Goal: Transaction & Acquisition: Purchase product/service

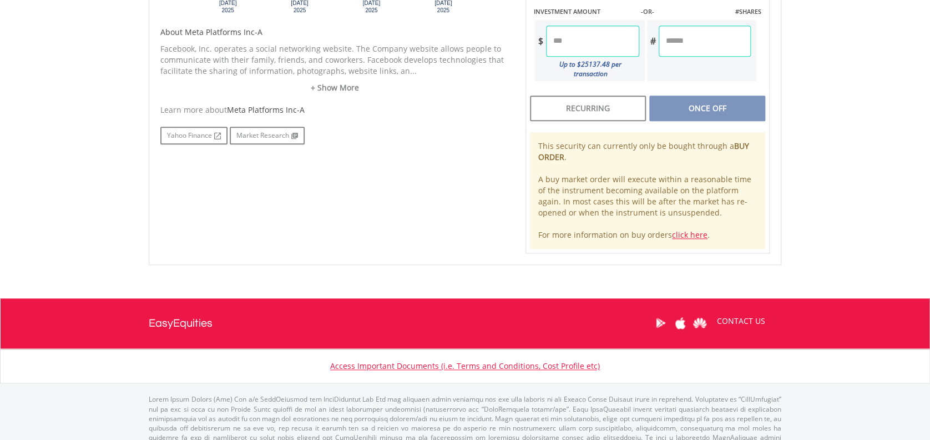
scroll to position [325, 0]
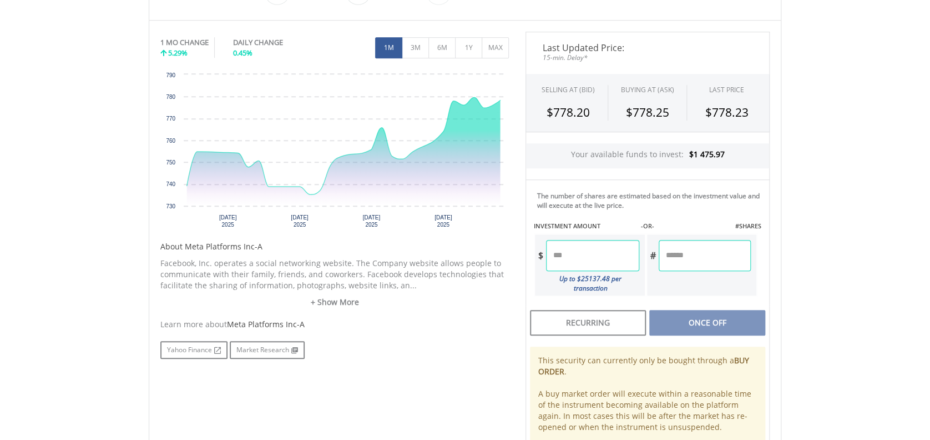
click at [581, 259] on input "number" at bounding box center [592, 255] width 93 height 31
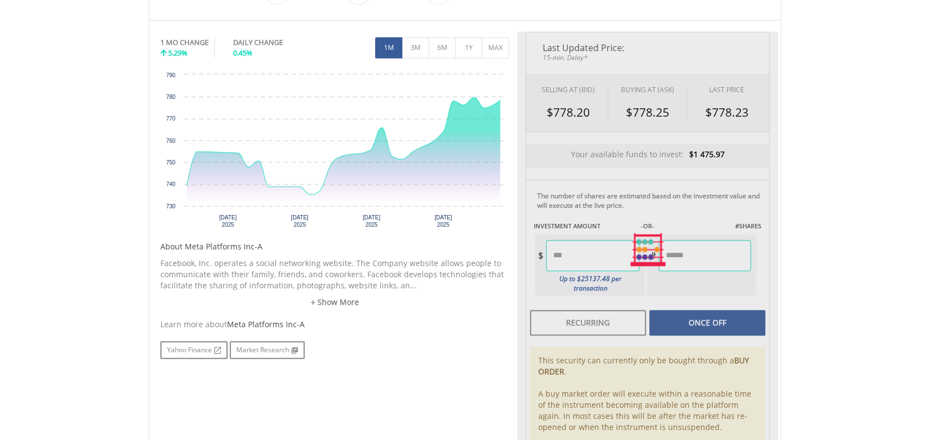
type input "******"
click at [671, 312] on div "Last Updated Price: 15-min. Delay* SELLING AT (BID) BUYING AT (ASK) LAST PRICE …" at bounding box center [647, 250] width 261 height 436
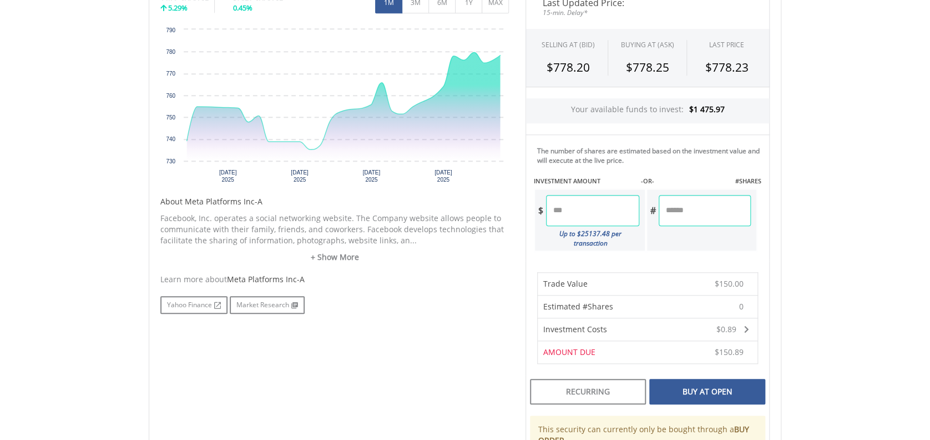
scroll to position [400, 0]
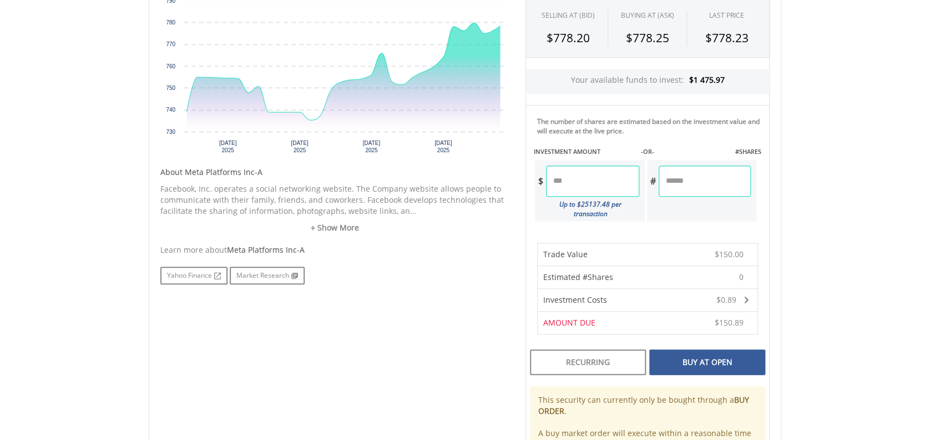
click at [702, 350] on div "Buy At Open" at bounding box center [708, 362] width 116 height 26
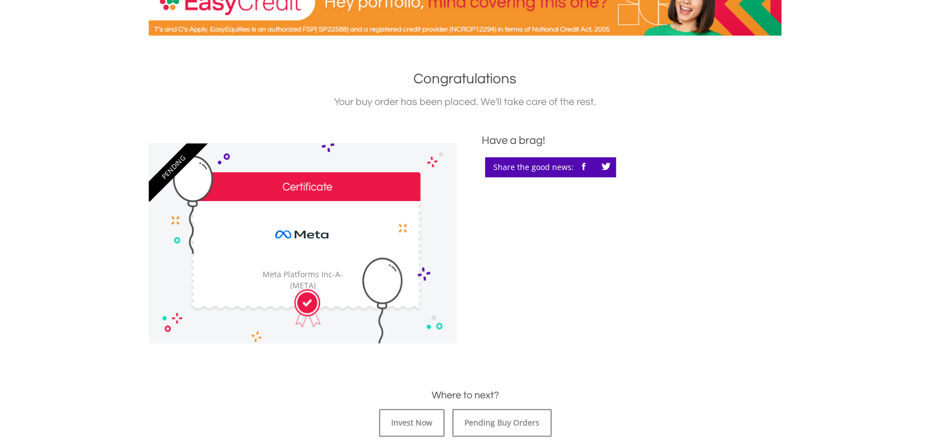
scroll to position [222, 0]
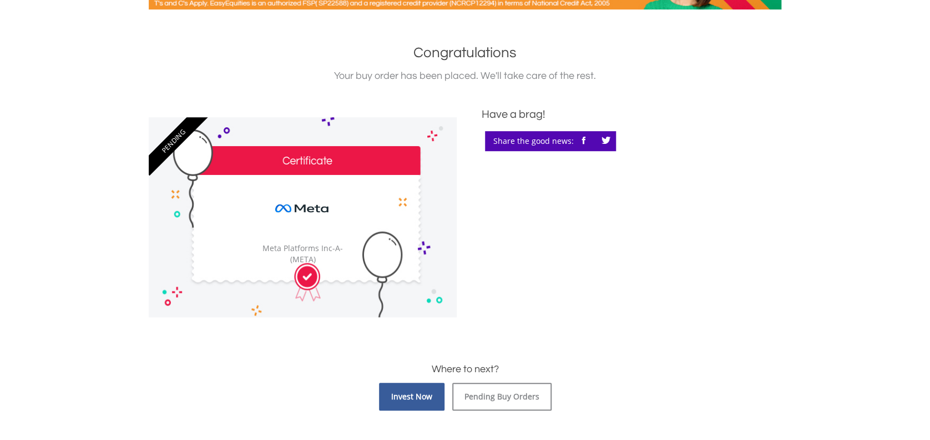
click at [406, 395] on link "Invest Now" at bounding box center [412, 397] width 66 height 28
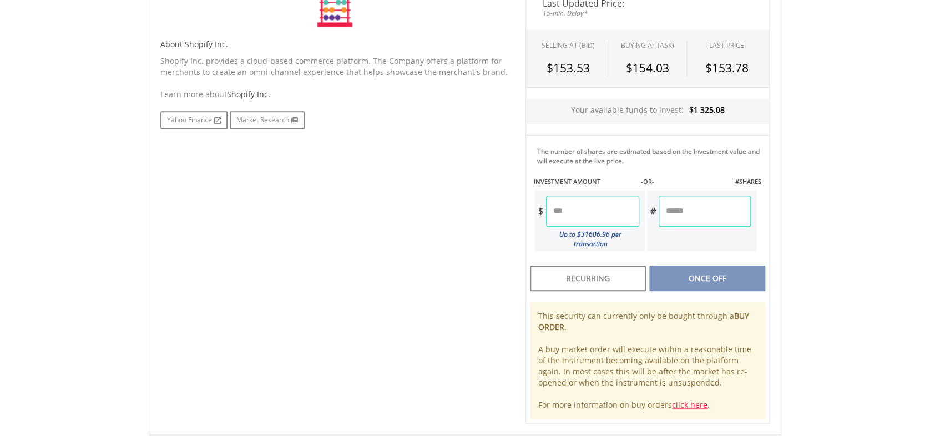
scroll to position [324, 0]
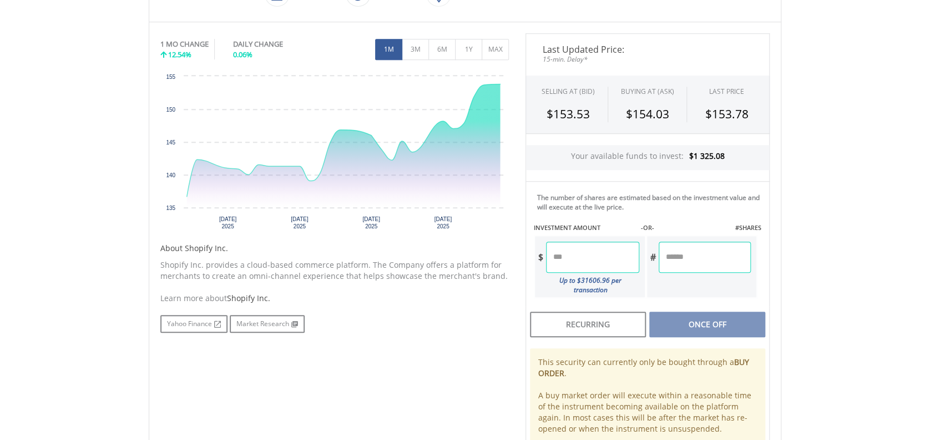
click at [582, 263] on input "number" at bounding box center [592, 256] width 93 height 31
type input "******"
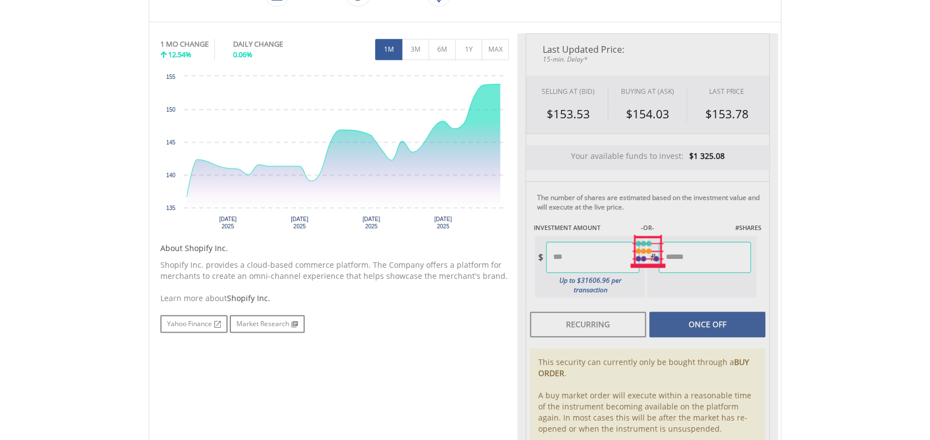
click at [712, 319] on div "Last Updated Price: 15-min. Delay* SELLING AT (BID) BUYING AT (ASK) LAST PRICE …" at bounding box center [647, 251] width 261 height 436
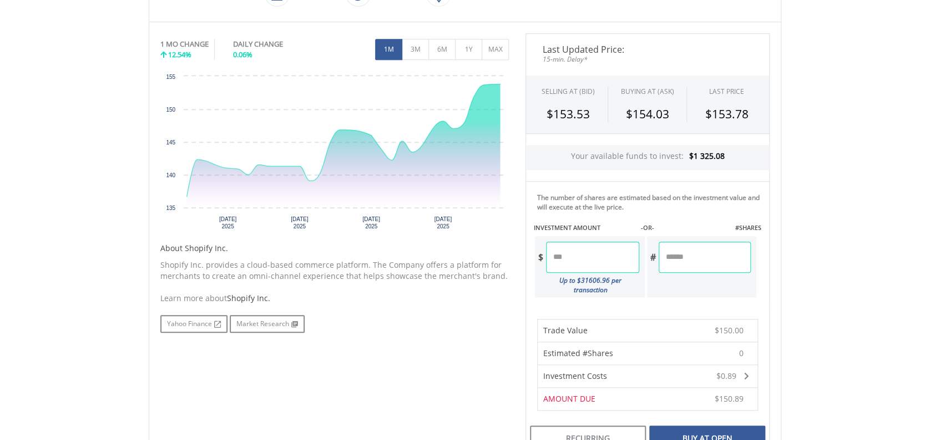
click at [702, 428] on div "Buy At Open" at bounding box center [708, 438] width 116 height 26
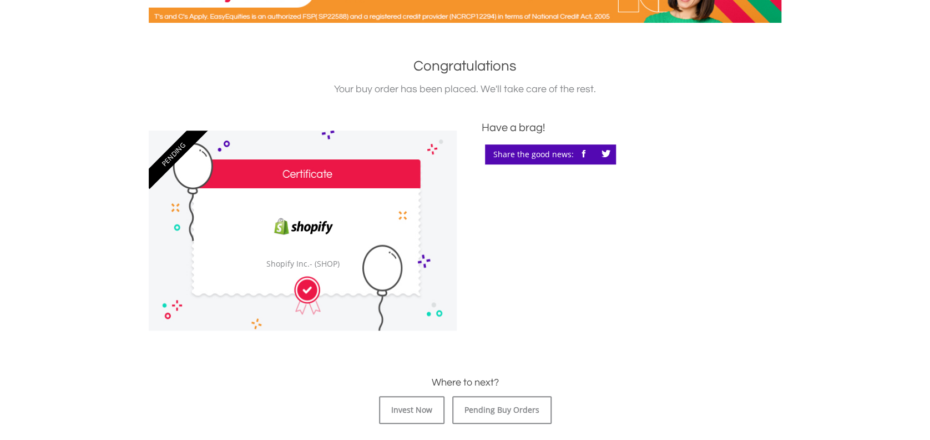
scroll to position [222, 0]
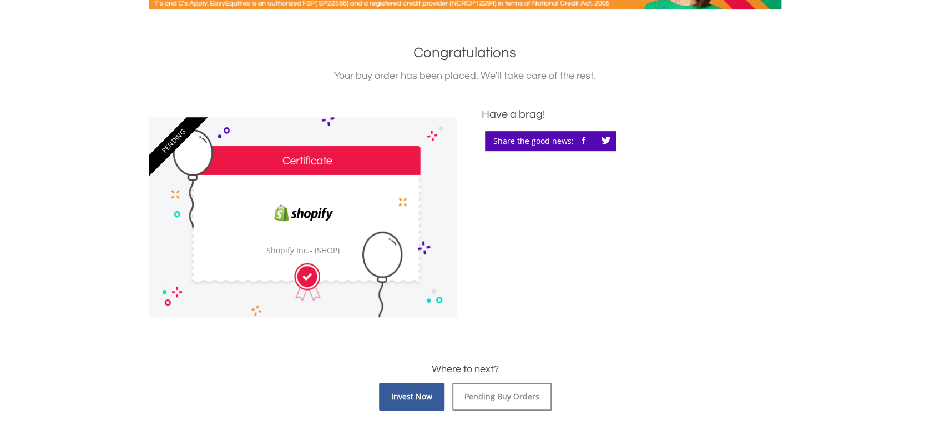
click at [413, 399] on link "Invest Now" at bounding box center [412, 397] width 66 height 28
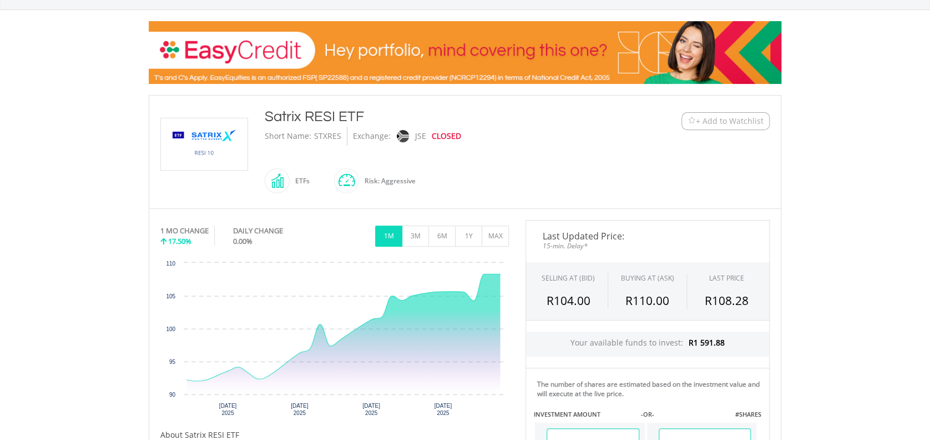
scroll to position [444, 0]
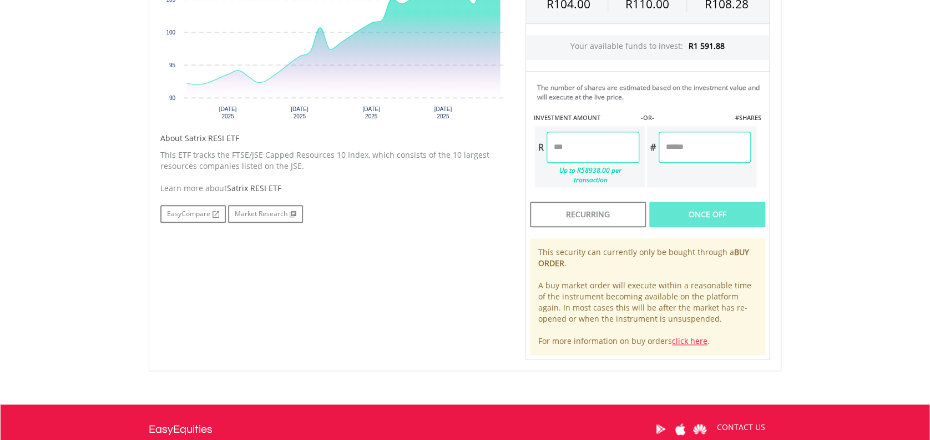
click at [578, 148] on input "number" at bounding box center [593, 147] width 92 height 31
